Goal: Task Accomplishment & Management: Use online tool/utility

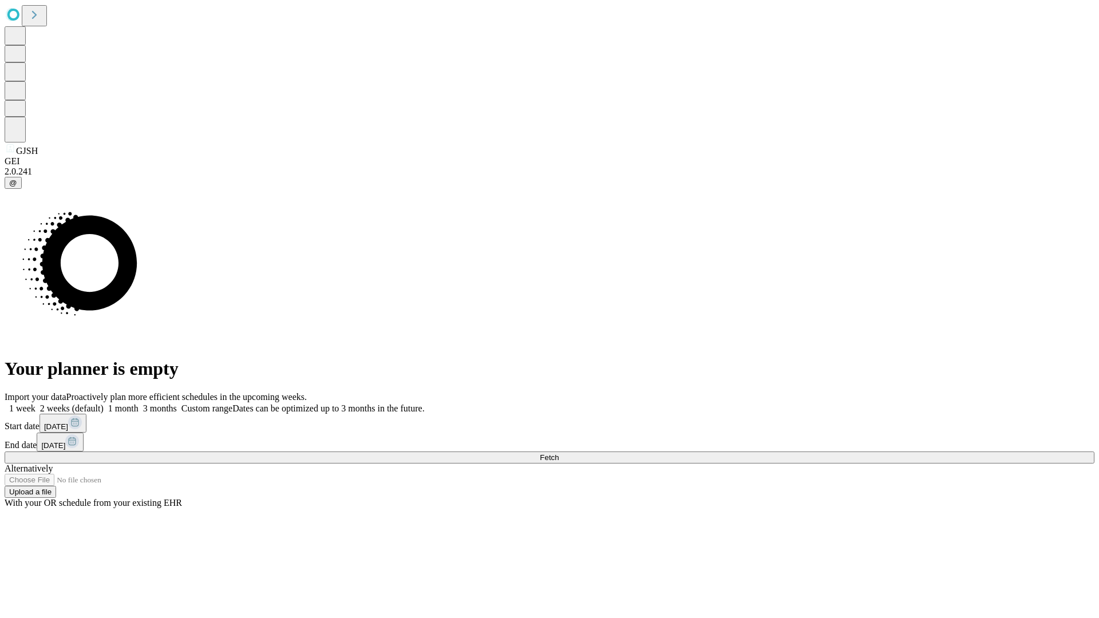
click at [887, 452] on button "Fetch" at bounding box center [550, 458] width 1090 height 12
